Goal: Information Seeking & Learning: Compare options

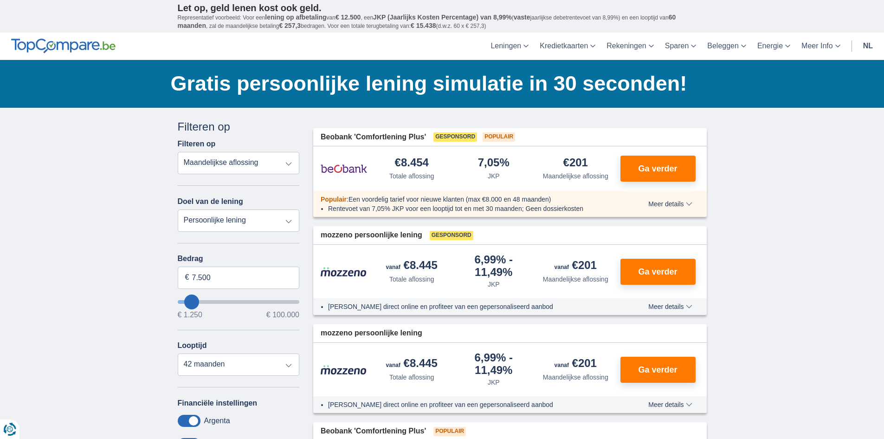
click at [233, 161] on select "Totale aflossing JKP Maandelijkse aflossing" at bounding box center [239, 163] width 122 height 22
click at [178, 152] on select "Totale aflossing JKP Maandelijkse aflossing" at bounding box center [239, 163] width 122 height 22
drag, startPoint x: 241, startPoint y: 279, endPoint x: 167, endPoint y: 280, distance: 74.7
type input "25.000"
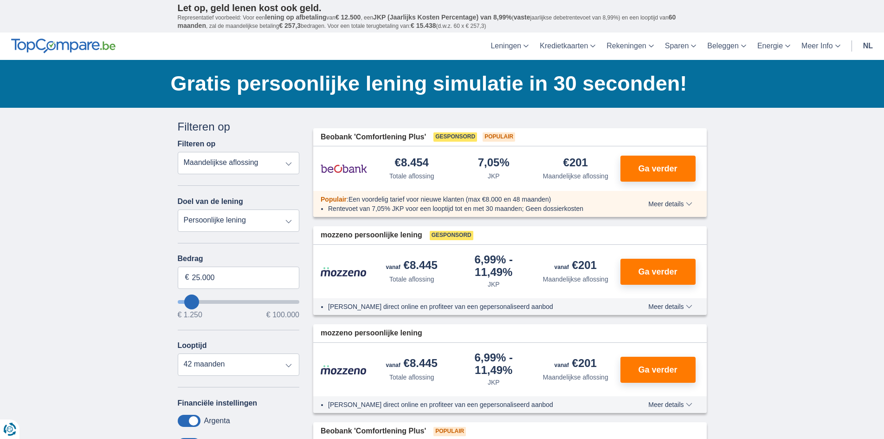
type input "25250"
click at [219, 328] on div "Bedrag 25.000 € € 1.250 € 100.000 Looptijd 12 maanden 18 maanden 24 maanden 30 …" at bounding box center [239, 314] width 122 height 121
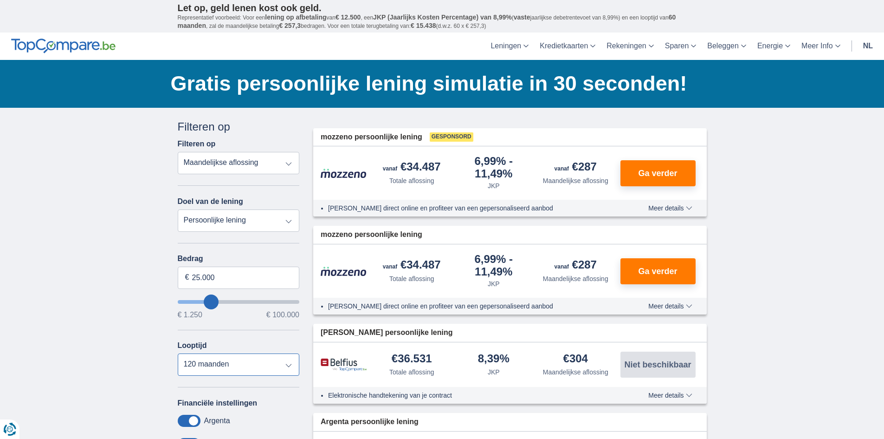
click at [213, 369] on select "12 maanden 18 maanden 24 maanden 30 maanden 36 maanden 42 maanden 48 maanden 60…" at bounding box center [239, 364] width 122 height 22
select select "60"
click at [178, 353] on select "12 maanden 18 maanden 24 maanden 30 maanden 36 maanden 42 maanden 48 maanden 60…" at bounding box center [239, 364] width 122 height 22
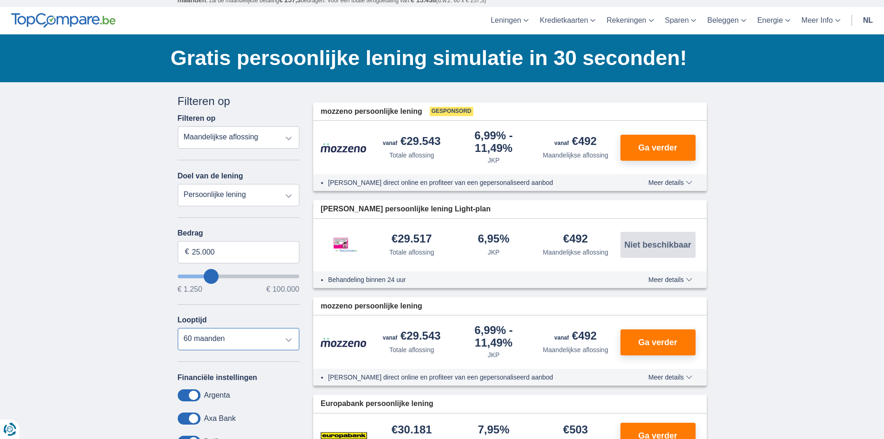
scroll to position [46, 0]
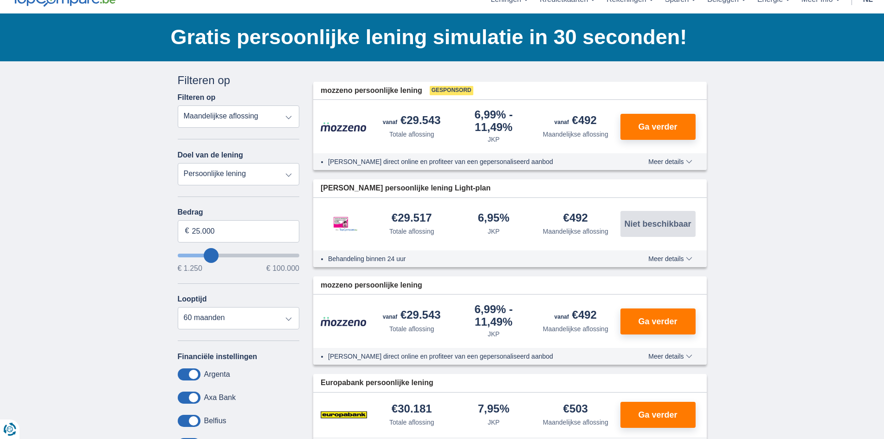
type input "26.250"
type input "26250"
select select "120"
type input "26250"
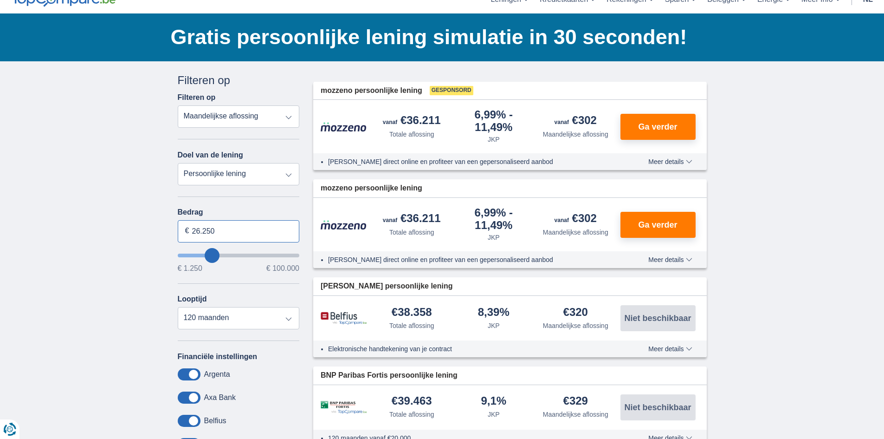
drag, startPoint x: 218, startPoint y: 234, endPoint x: 174, endPoint y: 236, distance: 43.7
click at [174, 236] on div "Annuleren Filters Filteren op Filteren op Totale aflossing JKP Maandelijkse afl…" at bounding box center [239, 292] width 136 height 441
type input "20.000"
type input "20250"
click at [133, 281] on div "× widget.non-eligible-application.title widget.non-eligible-application.text no…" at bounding box center [442, 402] width 884 height 682
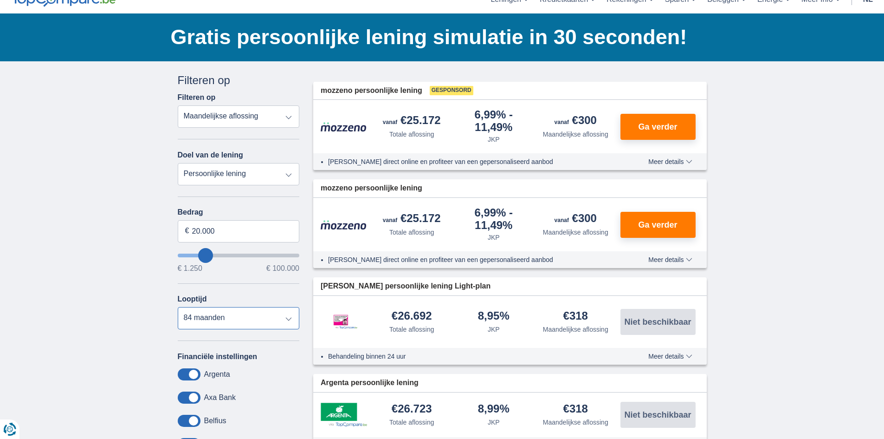
click at [225, 317] on select "12 maanden 18 maanden 24 maanden 30 maanden 36 maanden 42 maanden 48 maanden 60…" at bounding box center [239, 318] width 122 height 22
select select "60"
click at [178, 307] on select "12 maanden 18 maanden 24 maanden 30 maanden 36 maanden 42 maanden 48 maanden 60…" at bounding box center [239, 318] width 122 height 22
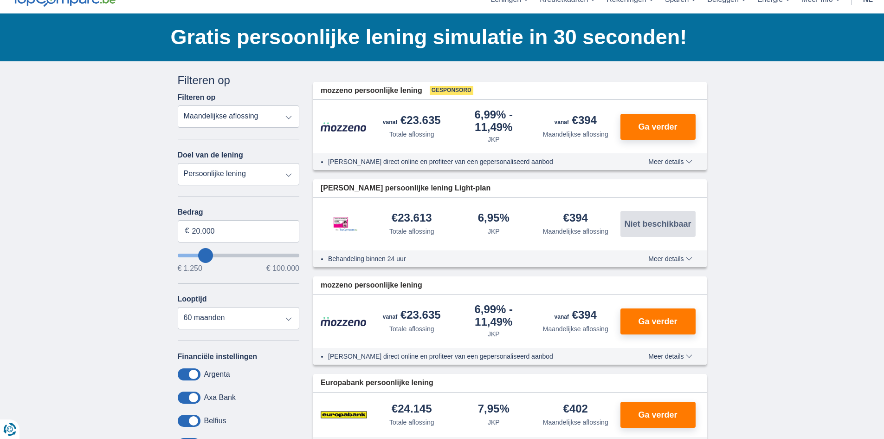
click at [223, 170] on select "Persoonlijke lening Auto Moto / fiets Mobilhome / caravan Renovatie Energie Sch…" at bounding box center [239, 174] width 122 height 22
select select "vehicleLoan"
click at [178, 163] on select "Persoonlijke lening Auto Moto / fiets Mobilhome / caravan Renovatie Energie Sch…" at bounding box center [239, 174] width 122 height 22
select select "3-4"
type input "15.000"
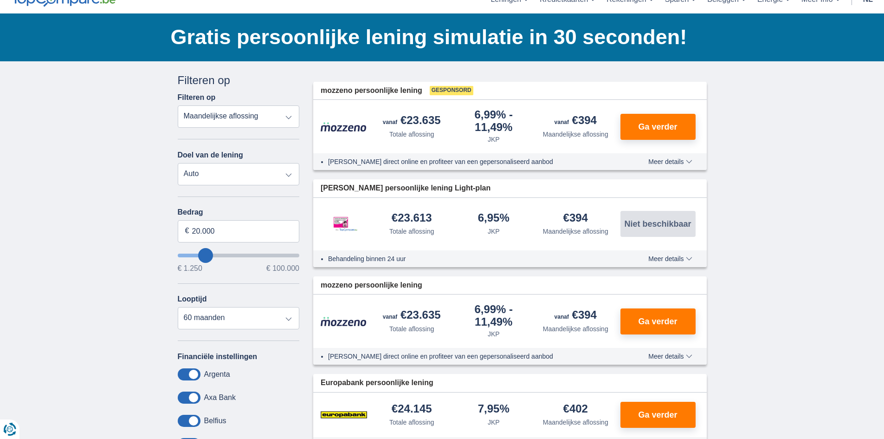
type input "15250"
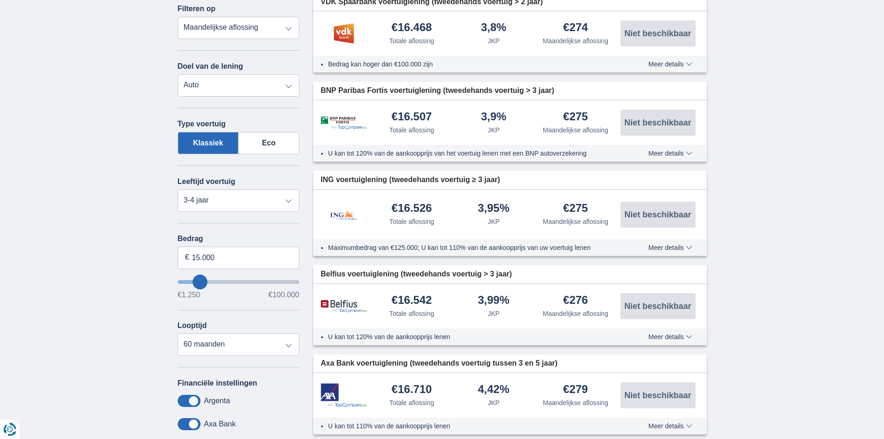
scroll to position [139, 0]
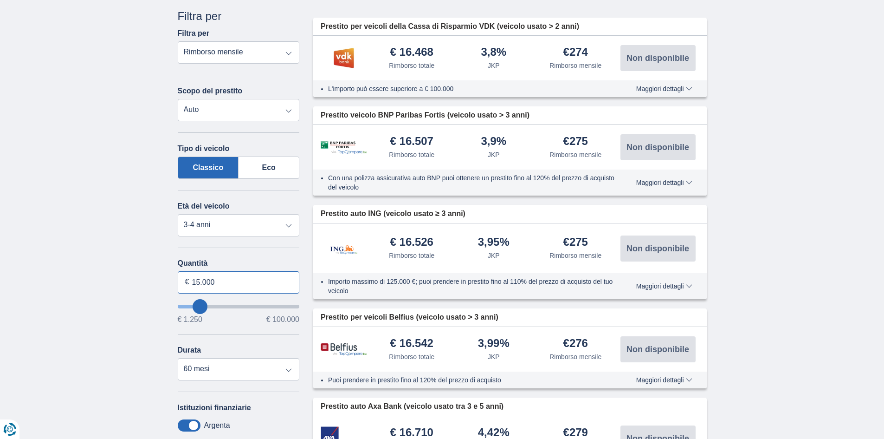
drag, startPoint x: 226, startPoint y: 281, endPoint x: 181, endPoint y: 285, distance: 44.3
click at [181, 285] on input "15.000" at bounding box center [239, 282] width 122 height 22
type input "20.000"
type input "20250"
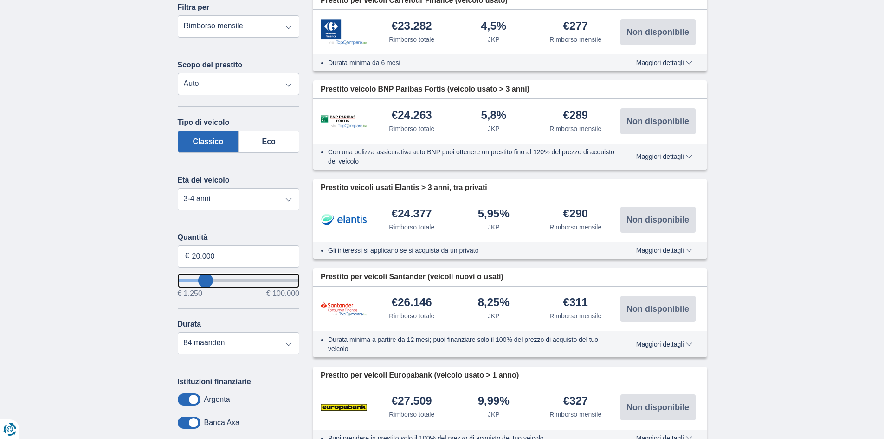
scroll to position [232, 0]
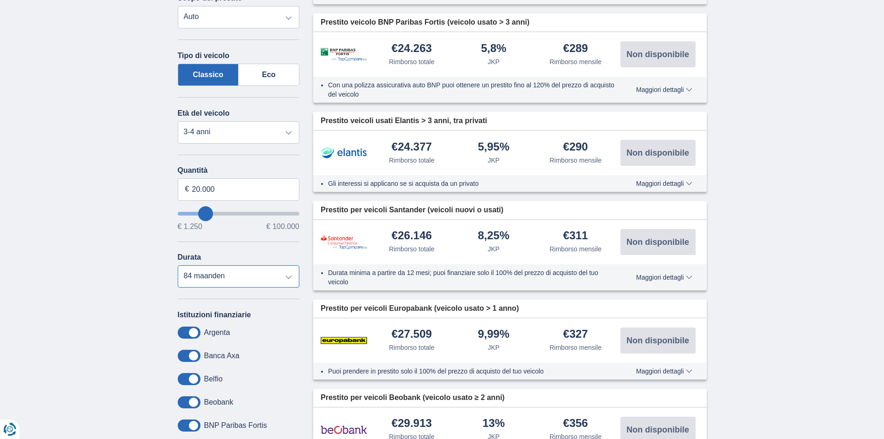
click at [200, 276] on select "12 mesi 18 mesi 24 mesi 30 mesi 36 mesi 42 mesi 48 mesi 60 mesi 72 maanden 84 m…" at bounding box center [239, 276] width 122 height 22
click at [178, 265] on select "12 mesi 18 mesi 24 mesi 30 mesi 36 mesi 42 mesi 48 mesi 60 mesi 72 maanden 84 m…" at bounding box center [239, 276] width 122 height 22
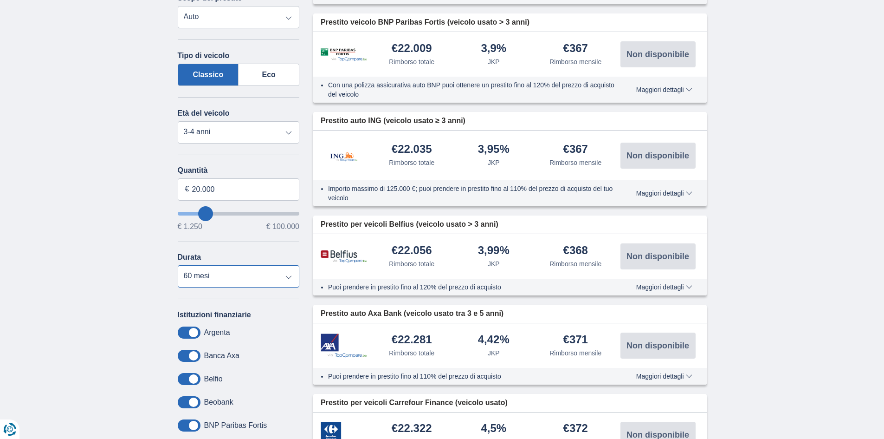
click at [208, 275] on select "12 mesi 18 mesi 24 mesi 30 mesi 36 mesi 42 mesi 48 mesi 60 mesi 72 maanden 84 m…" at bounding box center [239, 276] width 122 height 22
select select "72"
click at [178, 265] on select "12 mesi 18 mesi 24 mesi 30 mesi 36 mesi 42 mesi 48 mesi 60 mesi 72 maanden 84 m…" at bounding box center [239, 276] width 122 height 22
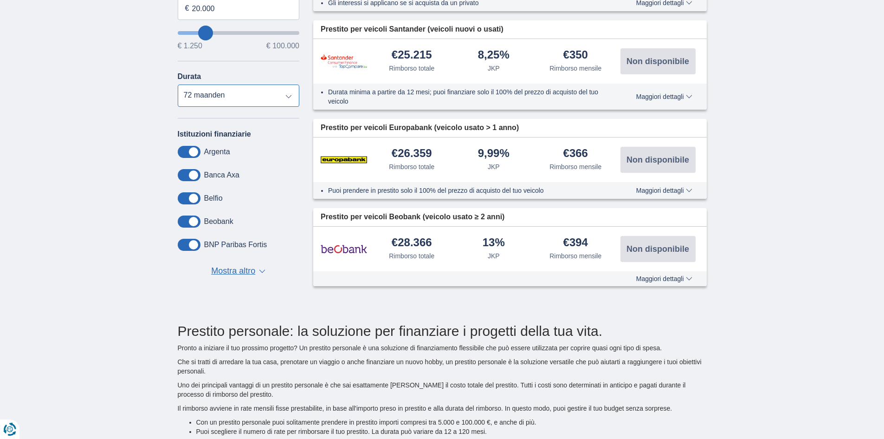
scroll to position [418, 0]
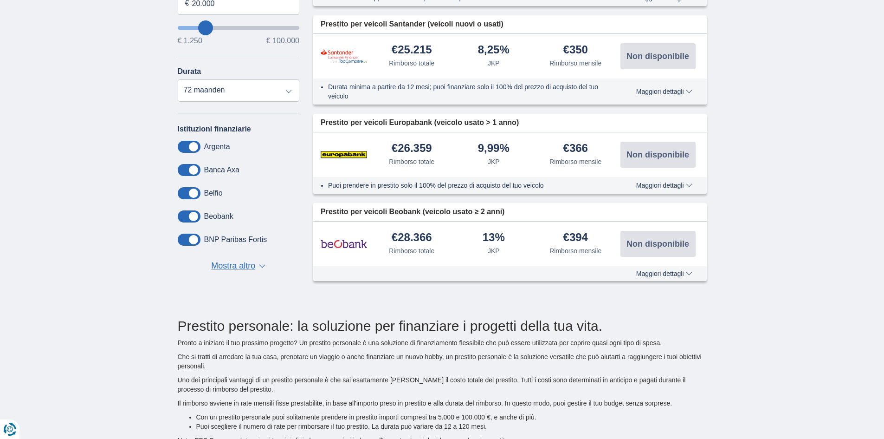
click at [245, 269] on font "Mostra altro" at bounding box center [233, 265] width 44 height 9
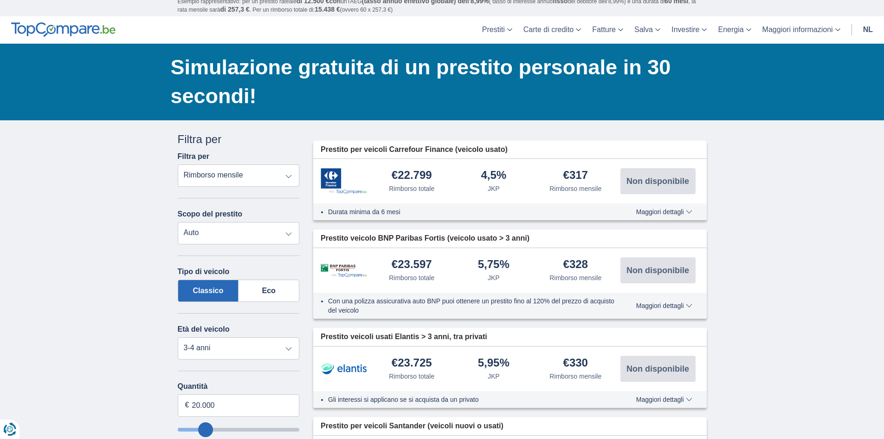
scroll to position [0, 0]
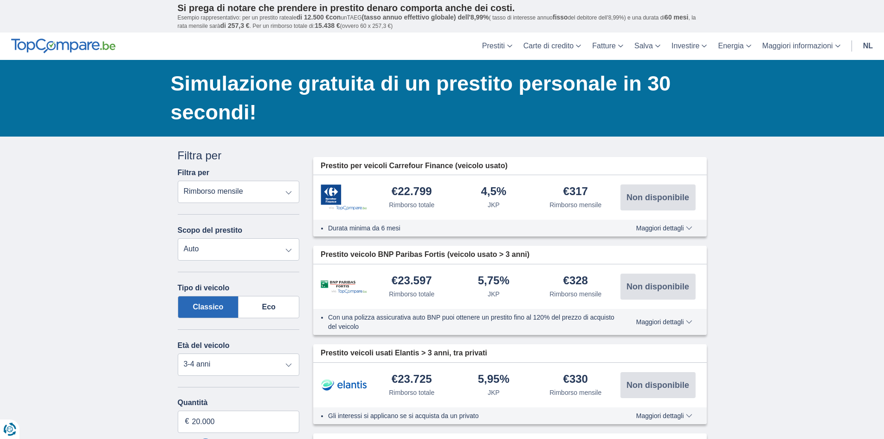
click at [192, 194] on select "Rimborso totale JKP Rimborso mensile" at bounding box center [239, 192] width 122 height 22
click at [178, 181] on select "Rimborso totale JKP Rimborso mensile" at bounding box center [239, 192] width 122 height 22
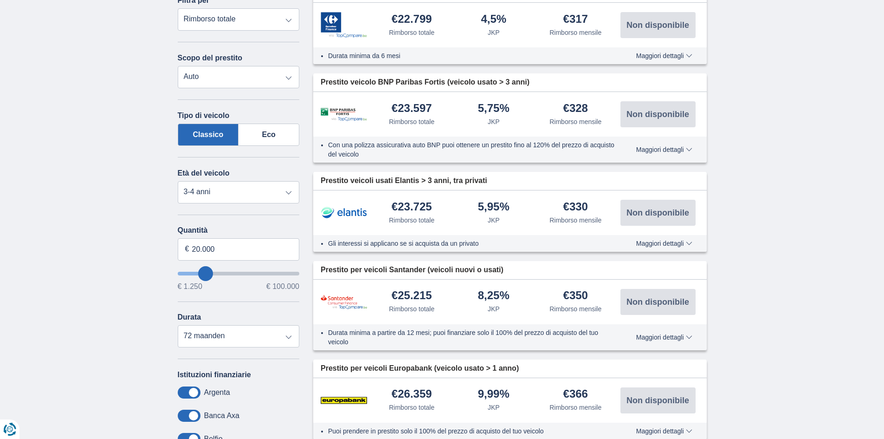
scroll to position [186, 0]
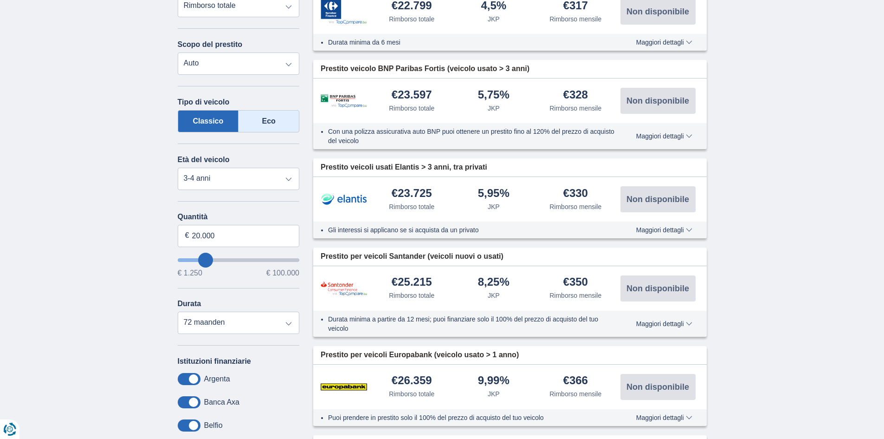
click at [276, 124] on label "Eco" at bounding box center [269, 121] width 61 height 22
click at [0, 0] on input "Eco" at bounding box center [0, 0] width 0 height 0
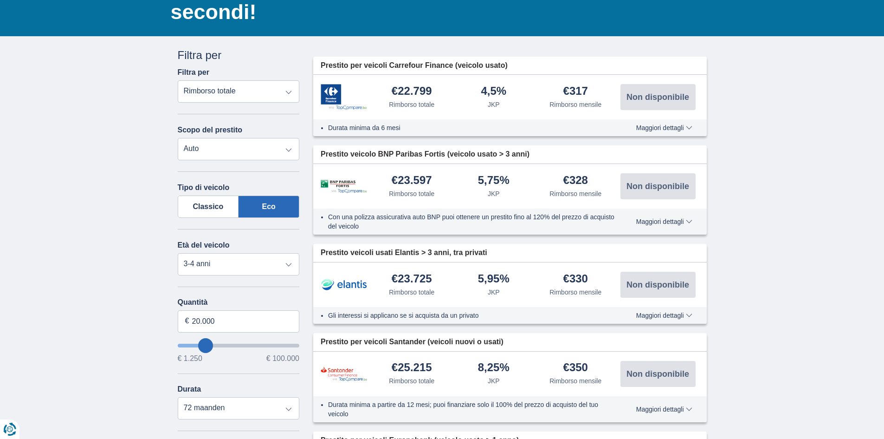
scroll to position [0, 0]
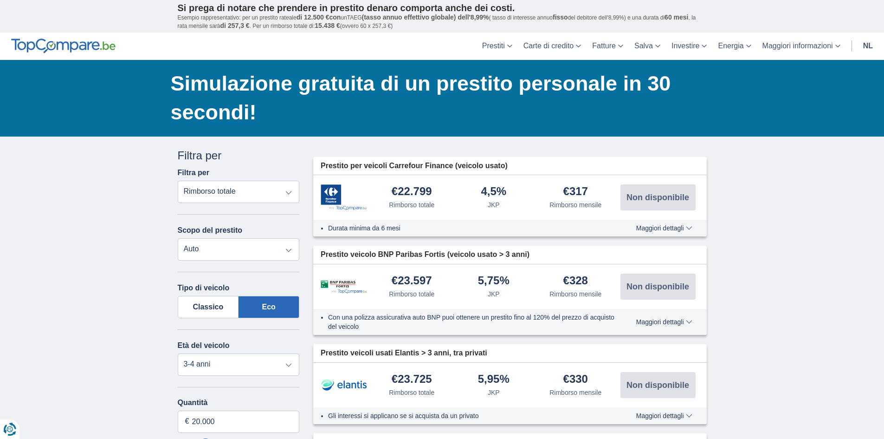
click at [200, 192] on select "Rimborso totale JKP Rimborso mensile" at bounding box center [239, 192] width 122 height 22
select select "mrp+"
click at [178, 181] on select "Rimborso totale JKP Rimborso mensile" at bounding box center [239, 192] width 122 height 22
click at [200, 362] on select "Nuovo 0-1 anno 1-2 anni 2-3 anni 3-4 anni 4-5 anni 5+ anni" at bounding box center [239, 364] width 122 height 22
select select "2-3"
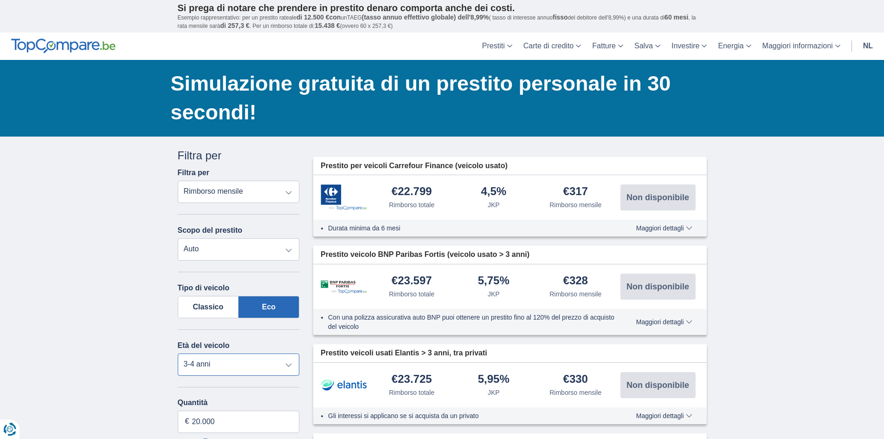
click at [178, 353] on select "Nuovo 0-1 anno 1-2 anni 2-3 anni 3-4 anni 4-5 anni 5+ anni" at bounding box center [239, 364] width 122 height 22
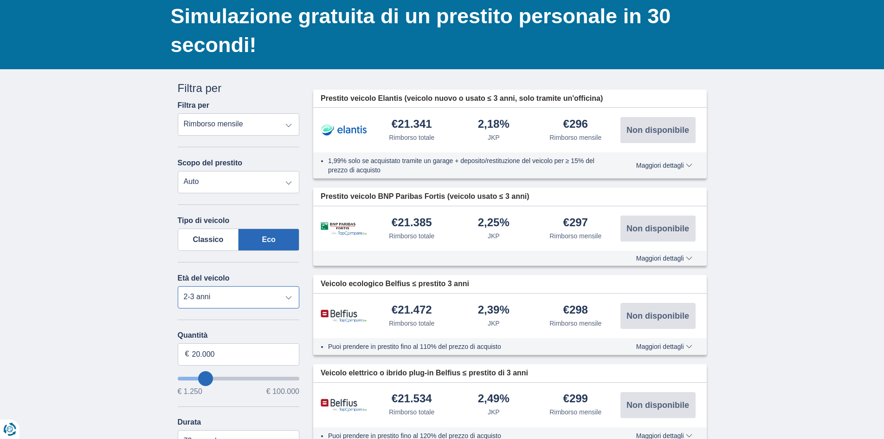
scroll to position [93, 0]
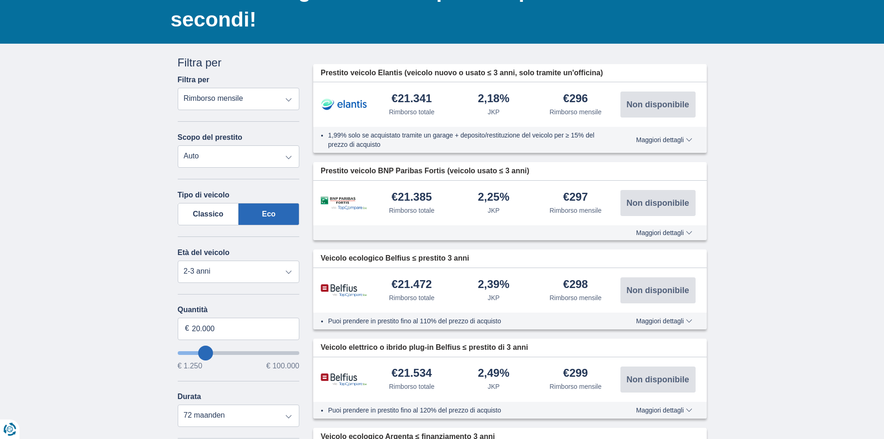
click at [659, 142] on font "Maggiori dettagli" at bounding box center [660, 139] width 48 height 7
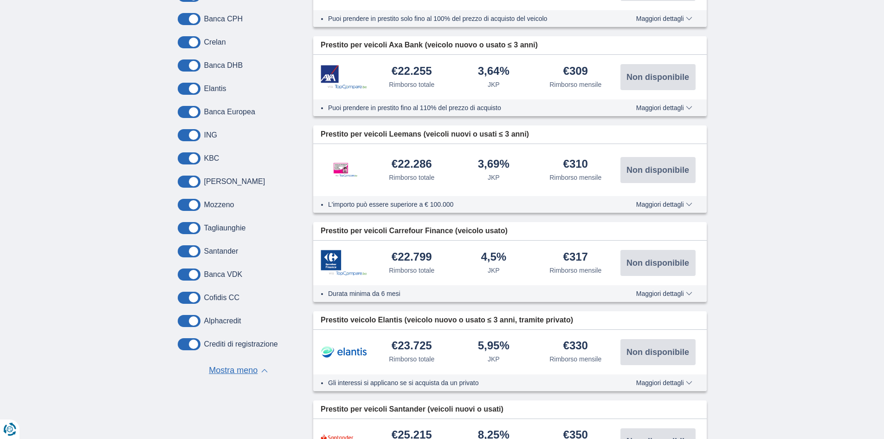
scroll to position [882, 0]
